Goal: Task Accomplishment & Management: Use online tool/utility

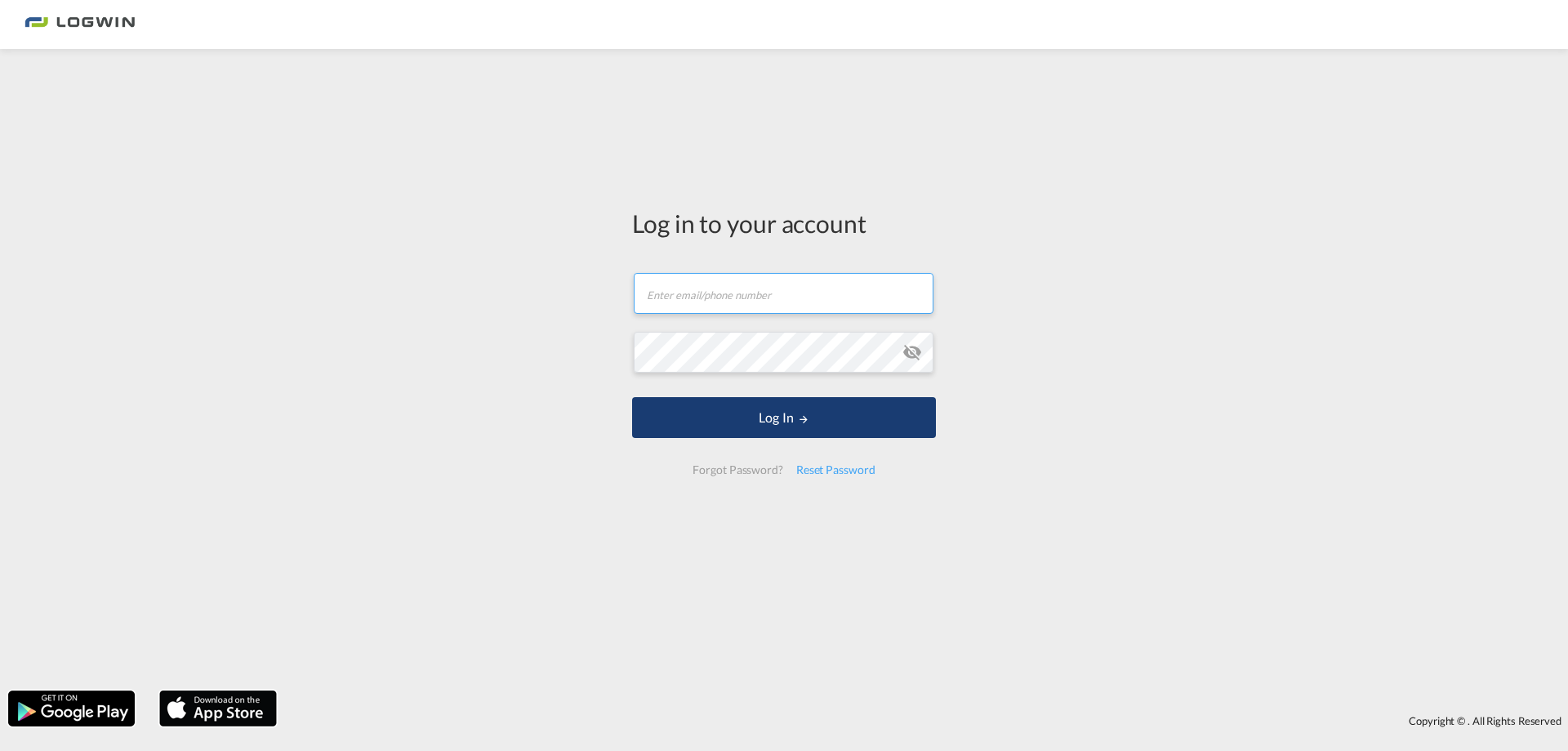
type input "[PERSON_NAME][EMAIL_ADDRESS][PERSON_NAME][DOMAIN_NAME]"
click at [766, 418] on button "Log In" at bounding box center [784, 418] width 304 height 41
